Goal: Obtain resource: Download file/media

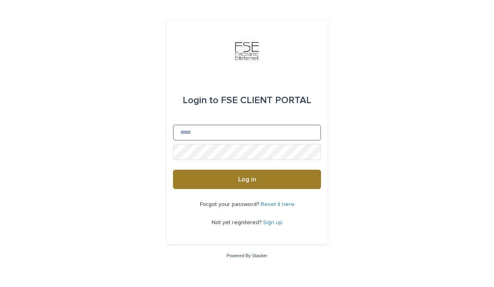
type input "**********"
click at [313, 184] on button "Log in" at bounding box center [247, 179] width 148 height 19
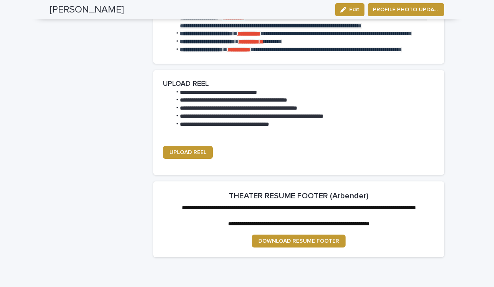
scroll to position [1085, 0]
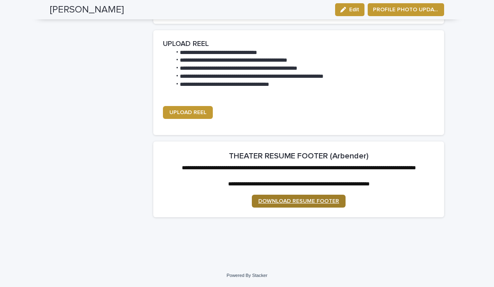
click at [306, 200] on span "DOWNLOAD RESUME FOOTER" at bounding box center [298, 201] width 81 height 6
